Goal: Share content: Share content

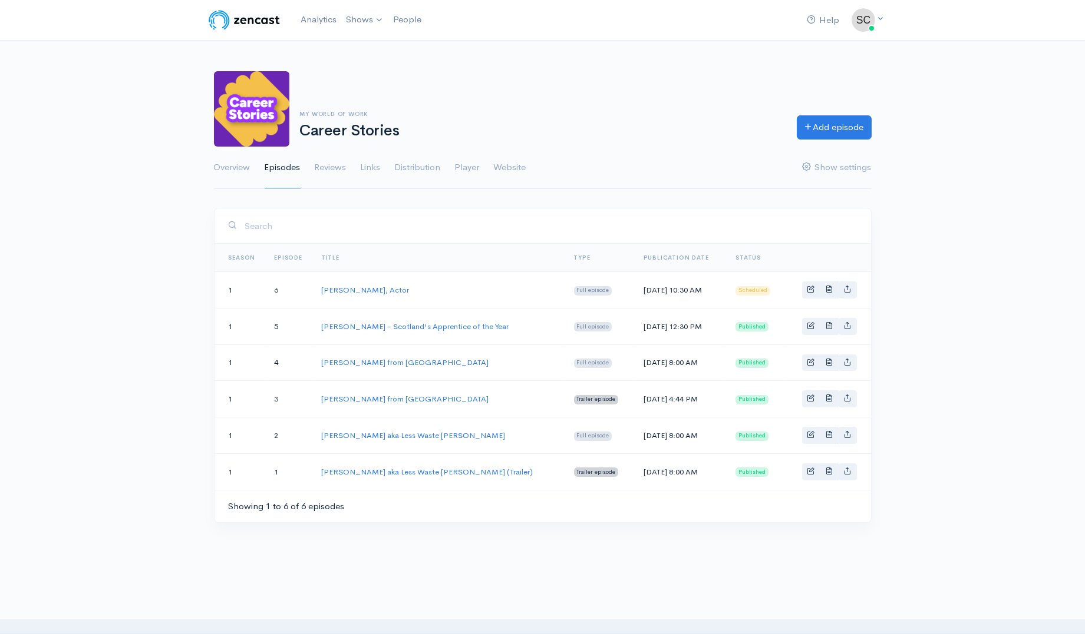
click at [348, 284] on td "[PERSON_NAME], Actor" at bounding box center [438, 290] width 253 height 37
click at [350, 287] on link "[PERSON_NAME], Actor" at bounding box center [365, 290] width 88 height 10
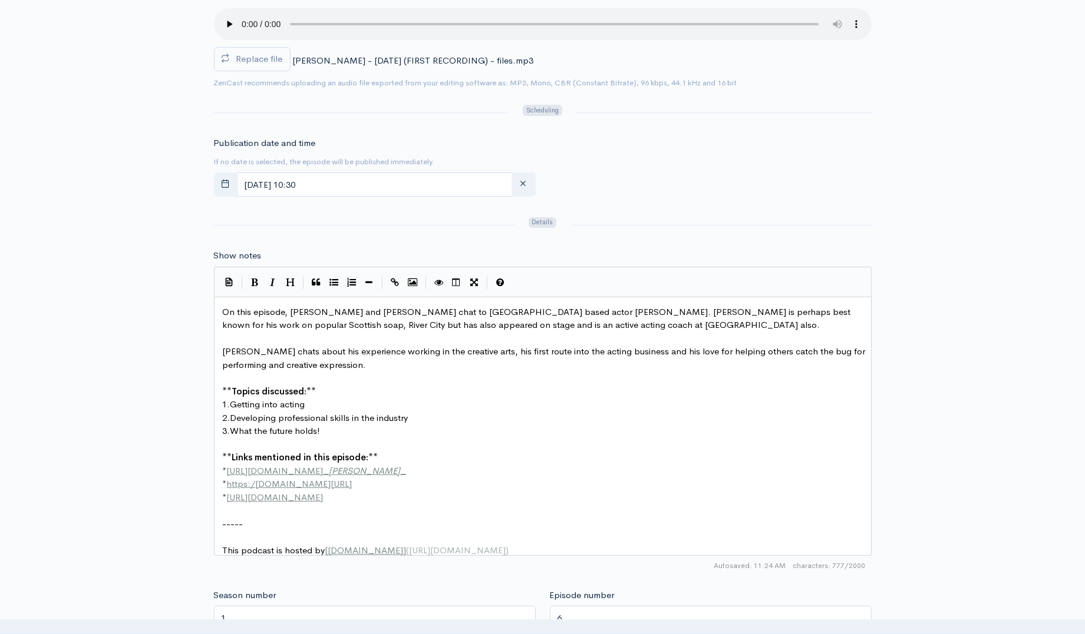
scroll to position [4, 0]
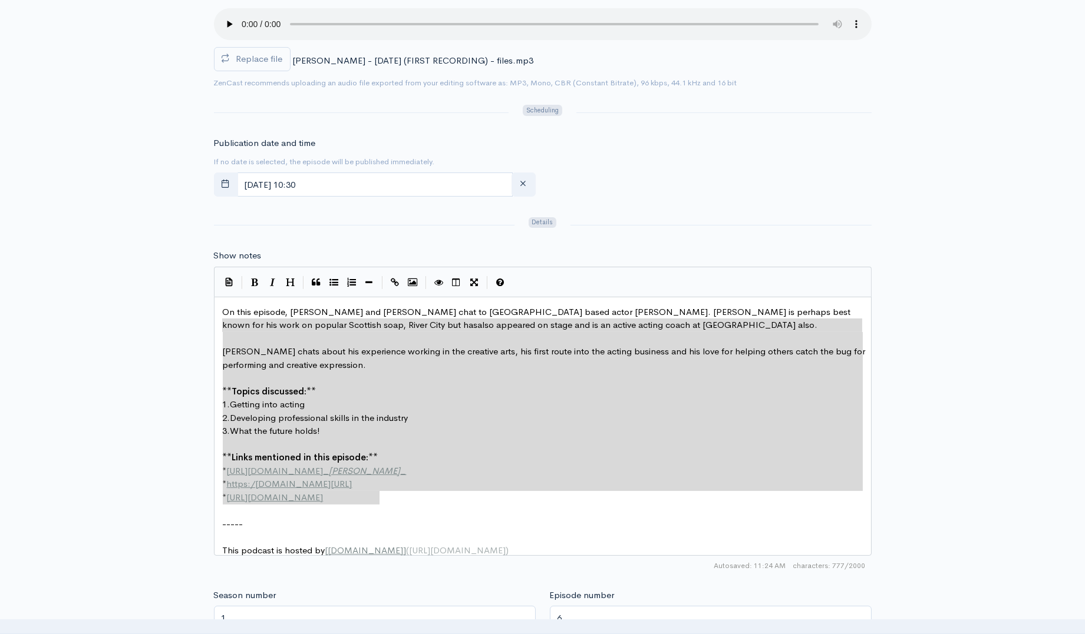
type textarea "On this episode, [PERSON_NAME] and [PERSON_NAME] chat to [GEOGRAPHIC_DATA] base…"
drag, startPoint x: 406, startPoint y: 500, endPoint x: 165, endPoint y: 310, distance: 307.1
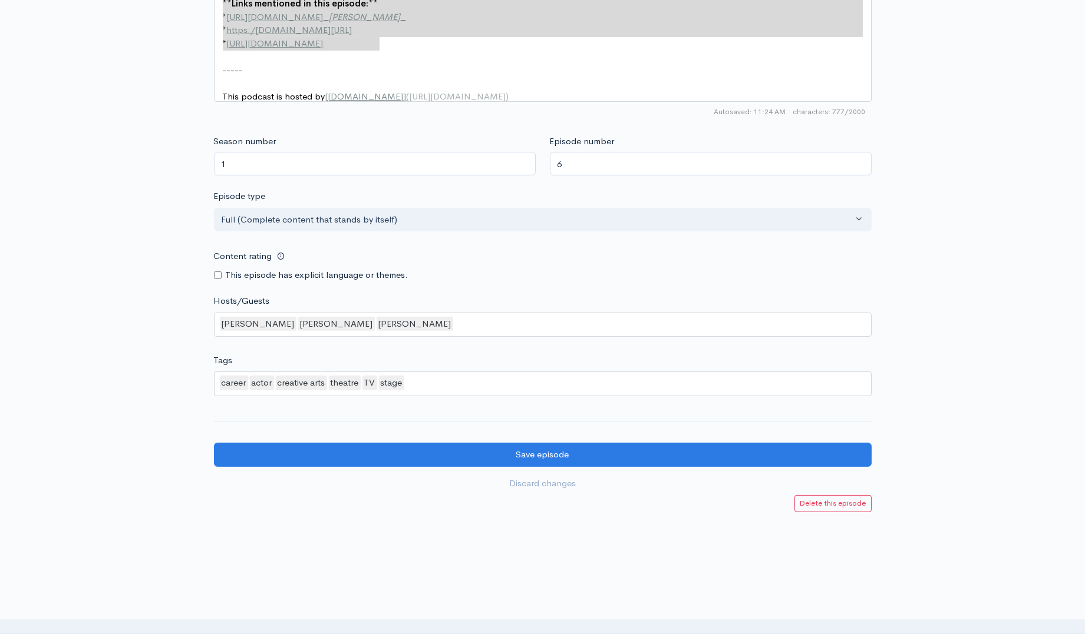
scroll to position [0, 0]
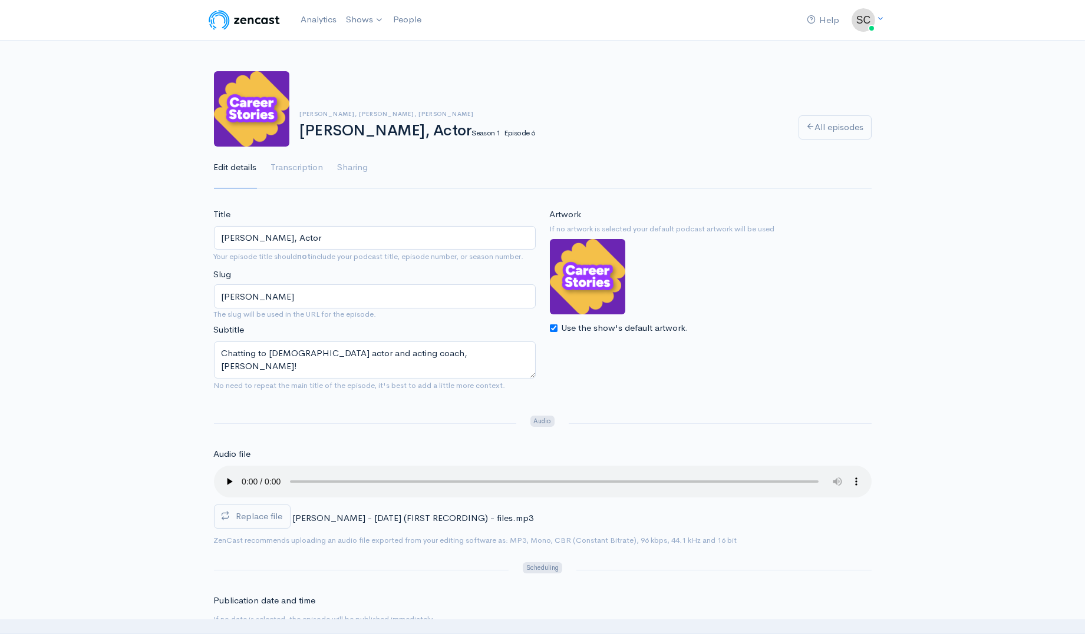
drag, startPoint x: 80, startPoint y: 498, endPoint x: 213, endPoint y: 19, distance: 497.8
click at [372, 52] on link "Career Stories" at bounding box center [396, 48] width 108 height 21
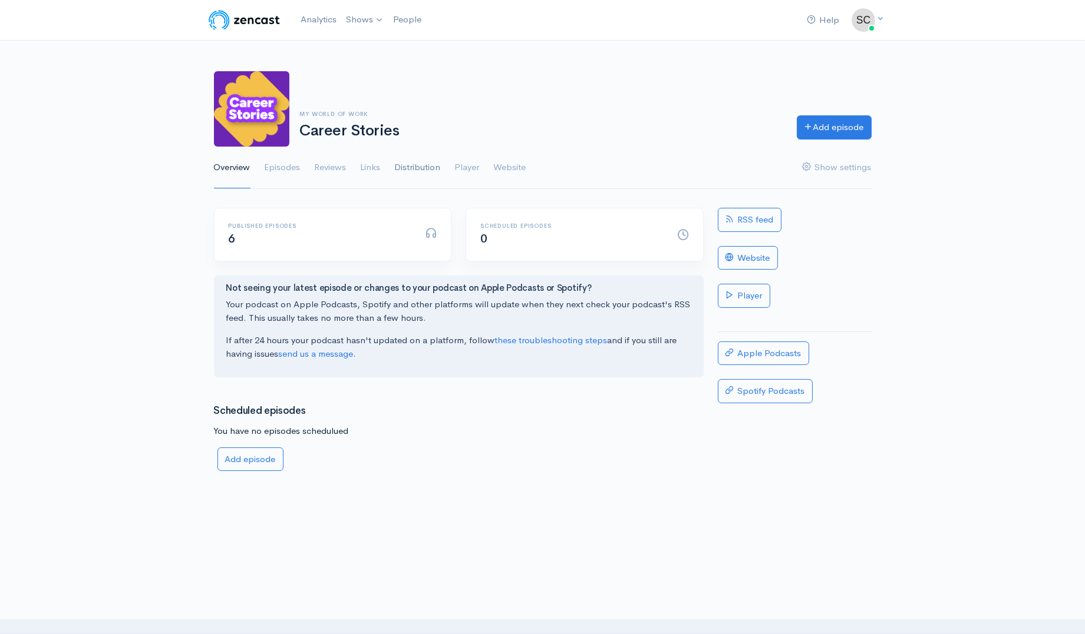
click at [432, 168] on link "Distribution" at bounding box center [418, 168] width 46 height 42
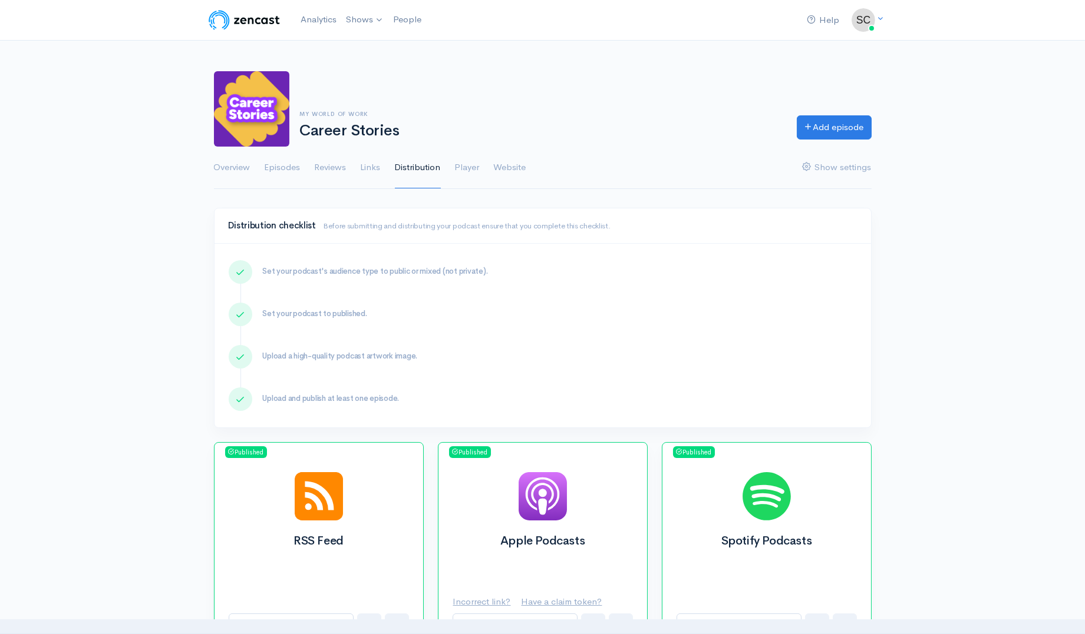
click at [301, 167] on ul "Overview Episodes Reviews Links Distribution Player Website Show settings" at bounding box center [542, 168] width 657 height 42
click at [295, 167] on link "Episodes" at bounding box center [283, 168] width 36 height 42
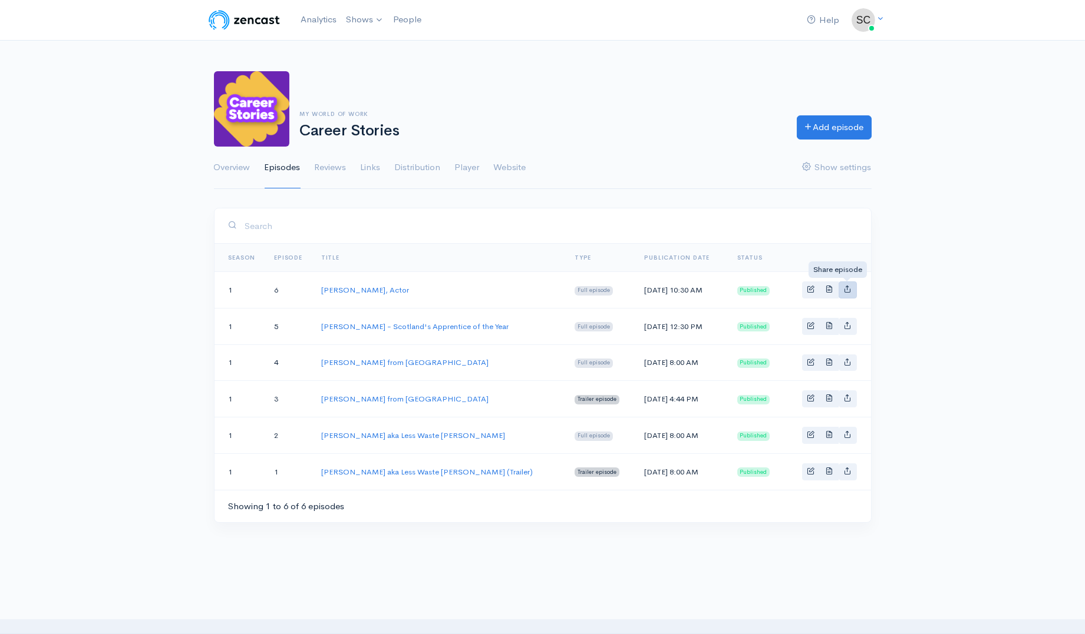
click at [845, 287] on icon "Basic example" at bounding box center [848, 289] width 8 height 8
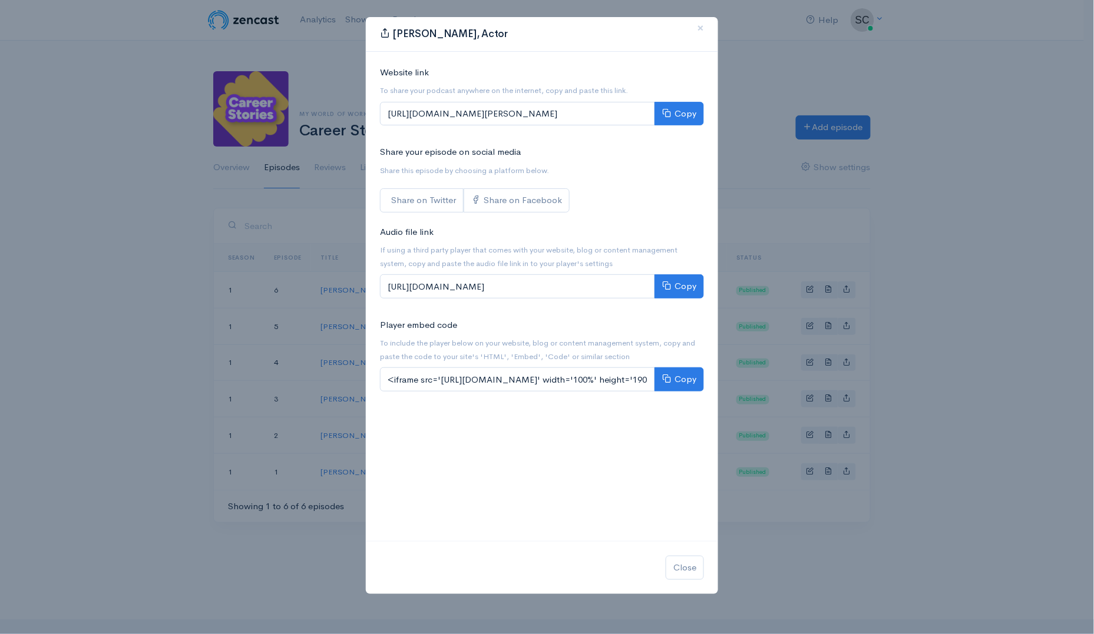
click at [897, 318] on div "[PERSON_NAME], Actor × Website link To share your podcast anywhere on the inter…" at bounding box center [547, 317] width 1094 height 634
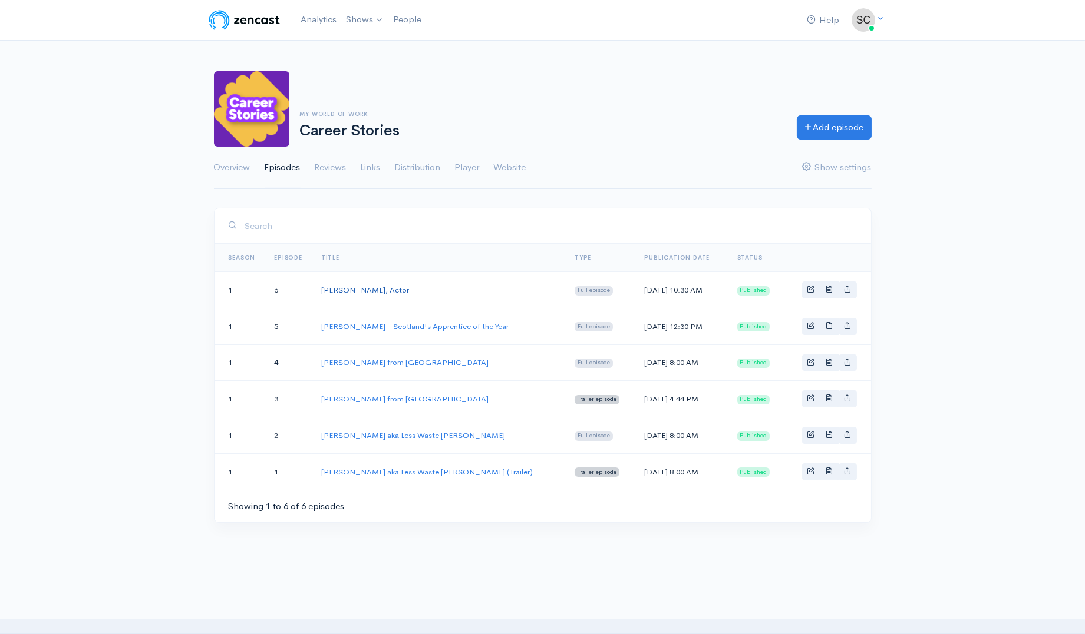
click at [369, 289] on link "[PERSON_NAME], Actor" at bounding box center [365, 290] width 88 height 10
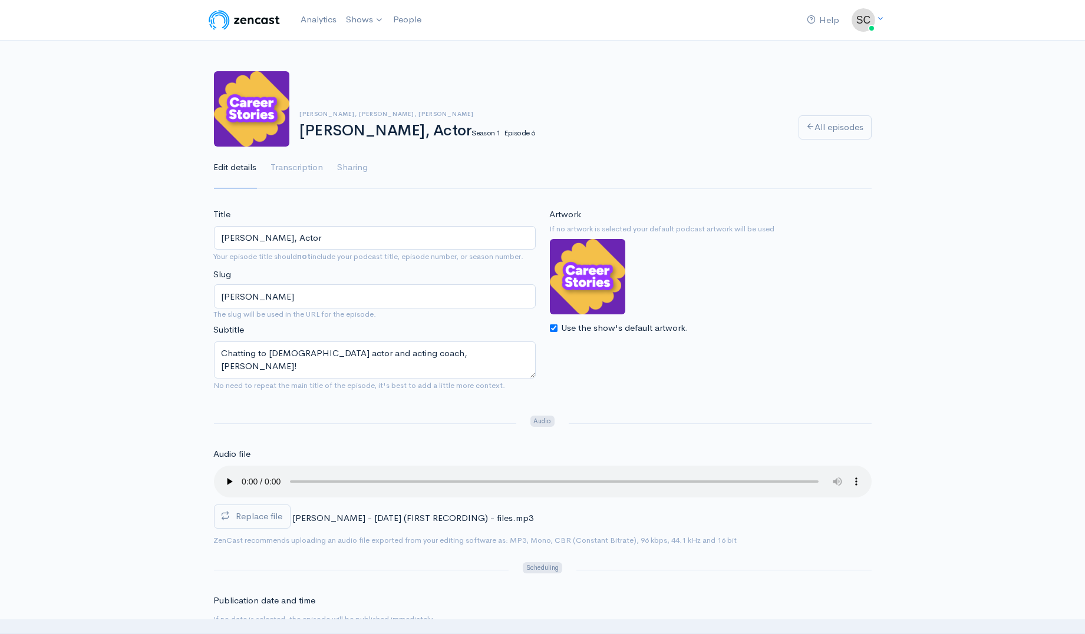
drag, startPoint x: 1021, startPoint y: 504, endPoint x: 1026, endPoint y: 289, distance: 214.5
click at [356, 171] on link "Sharing" at bounding box center [353, 168] width 31 height 42
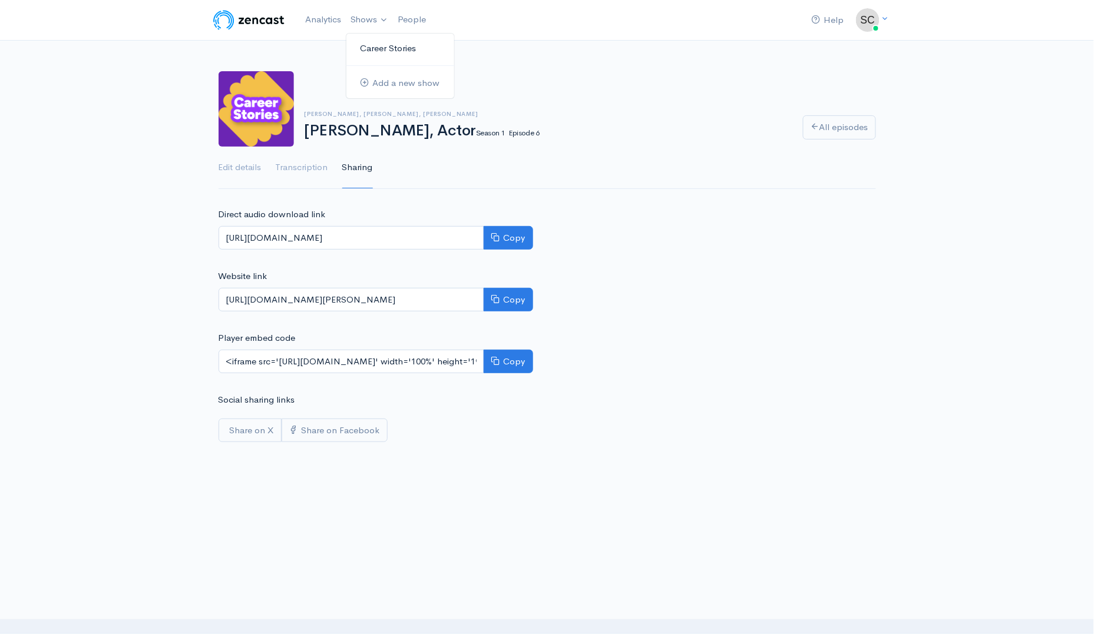
click at [366, 54] on link "Career Stories" at bounding box center [400, 48] width 108 height 21
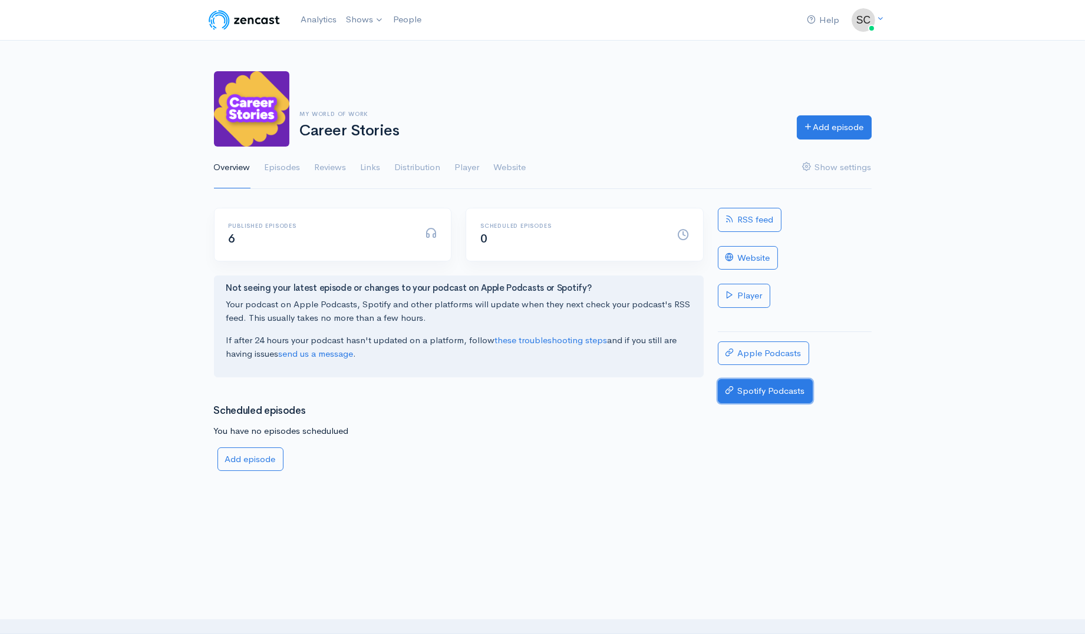
click at [759, 389] on link "Spotify Podcasts" at bounding box center [765, 391] width 95 height 24
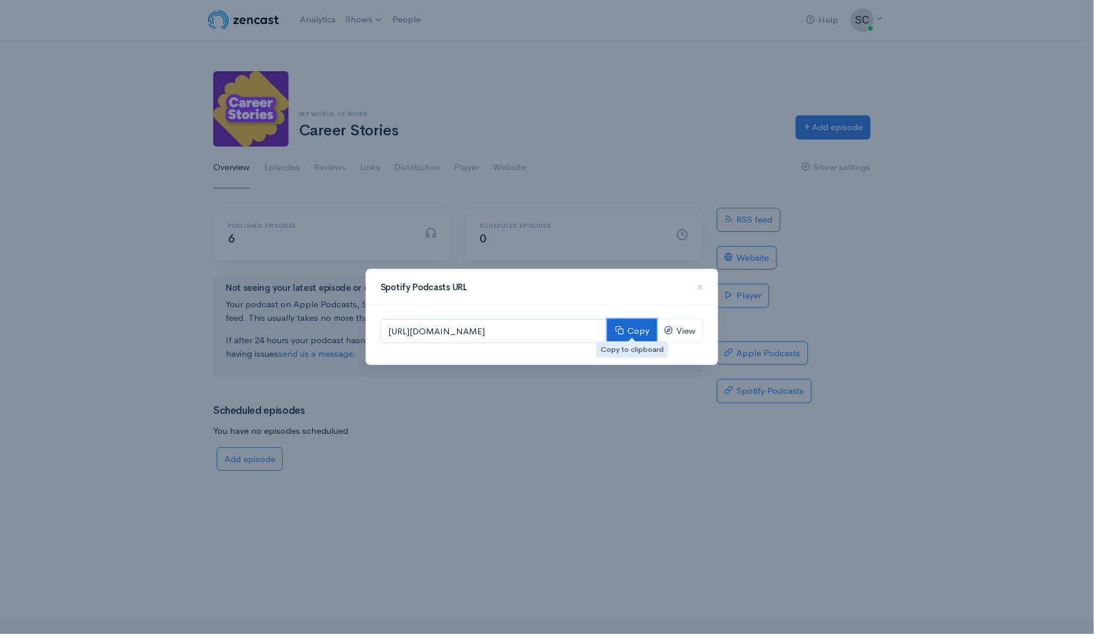
click at [638, 332] on button "Copy" at bounding box center [631, 331] width 49 height 24
click at [814, 495] on div "Spotify Podcasts URL × [URL][DOMAIN_NAME] Copy View" at bounding box center [547, 317] width 1094 height 634
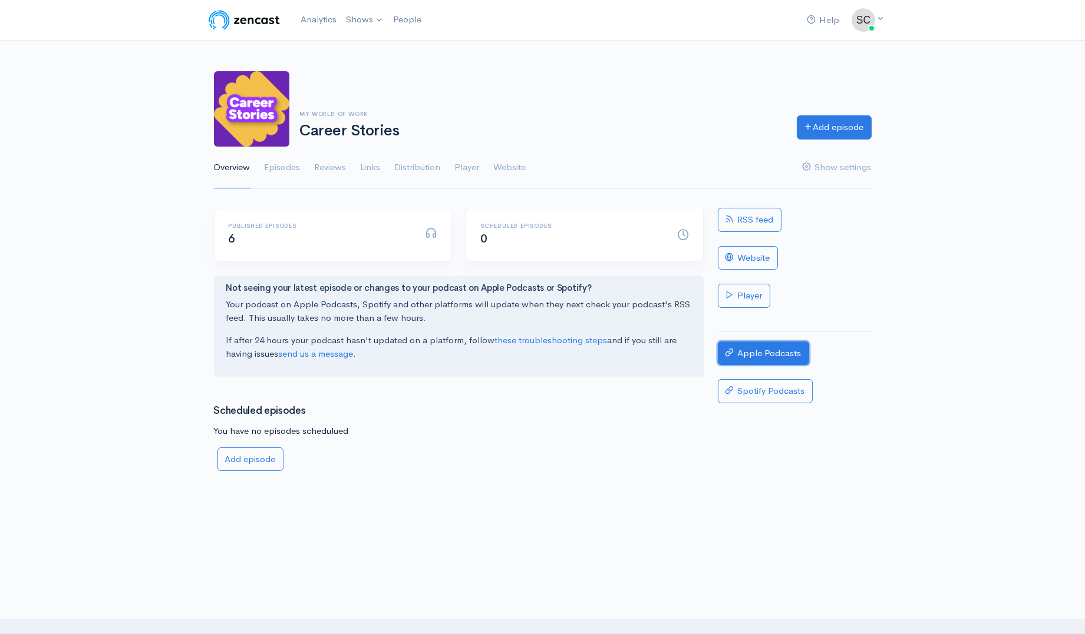
click at [743, 351] on link "Apple Podcasts" at bounding box center [763, 354] width 91 height 24
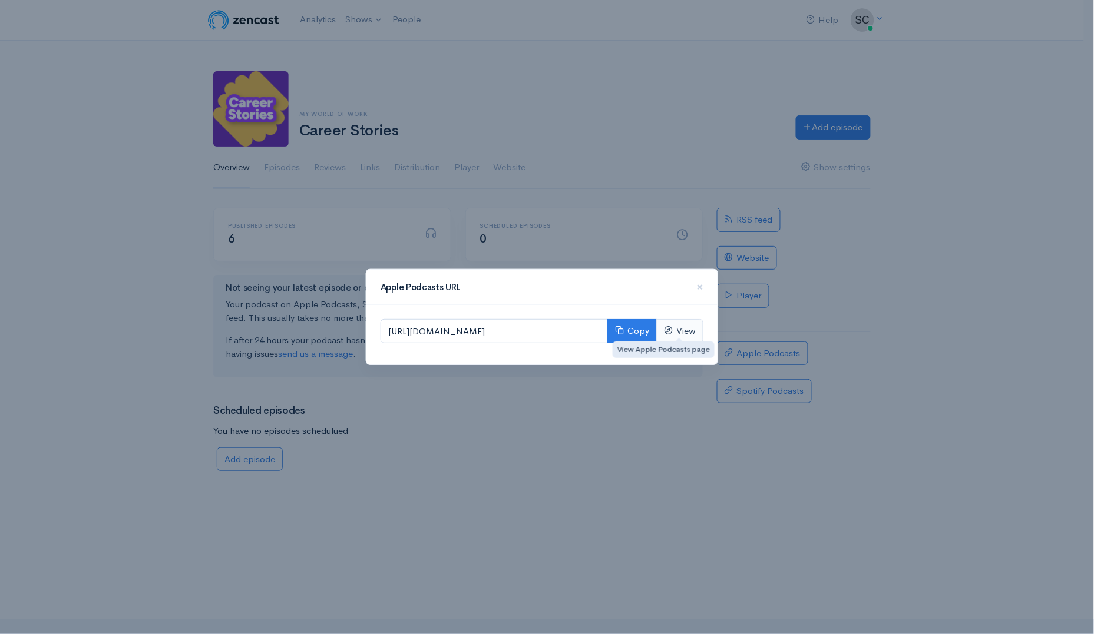
click at [629, 339] on div "View Apple Podcasts page" at bounding box center [664, 350] width 102 height 24
click at [633, 332] on button "Copy" at bounding box center [631, 331] width 49 height 24
